Goal: Information Seeking & Learning: Check status

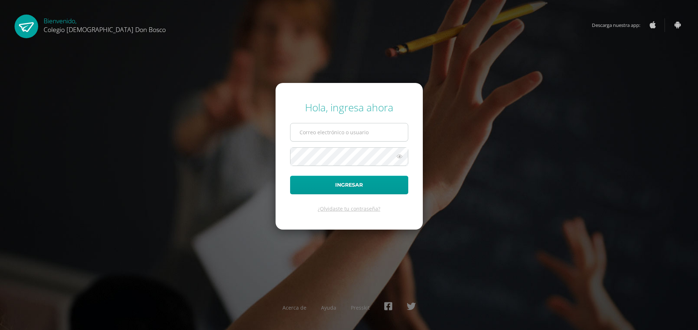
click at [327, 131] on input "text" at bounding box center [350, 132] width 118 height 18
type input "[PERSON_NAME][EMAIL_ADDRESS][DOMAIN_NAME]"
click at [290, 176] on button "Ingresar" at bounding box center [349, 185] width 118 height 19
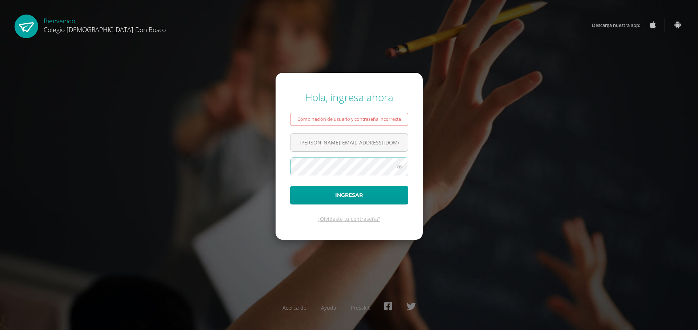
click at [290, 186] on button "Ingresar" at bounding box center [349, 195] width 118 height 19
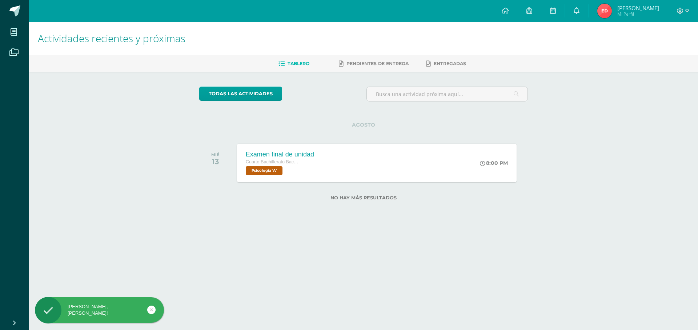
click at [472, 64] on ul "Tablero Pendientes de entrega Entregadas" at bounding box center [372, 63] width 669 height 12
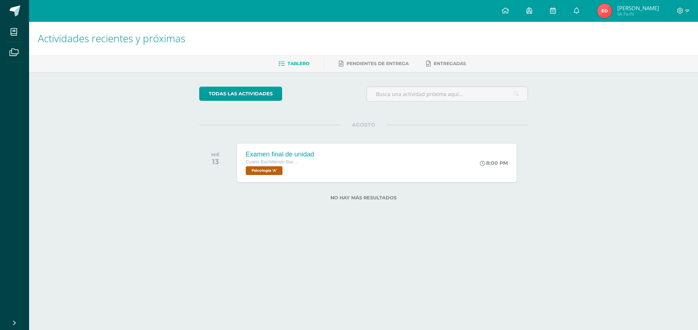
click at [495, 60] on ul "Tablero Pendientes de entrega Entregadas" at bounding box center [372, 63] width 669 height 12
click at [596, 16] on span "Eduardo Alejandro Mi Perfil" at bounding box center [628, 11] width 65 height 15
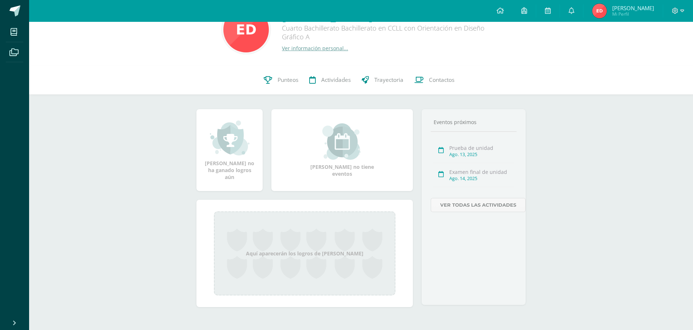
scroll to position [28, 0]
click at [289, 94] on link "Punteos" at bounding box center [280, 79] width 45 height 29
click at [287, 81] on span "Punteos" at bounding box center [288, 80] width 21 height 8
